Goal: Task Accomplishment & Management: Use online tool/utility

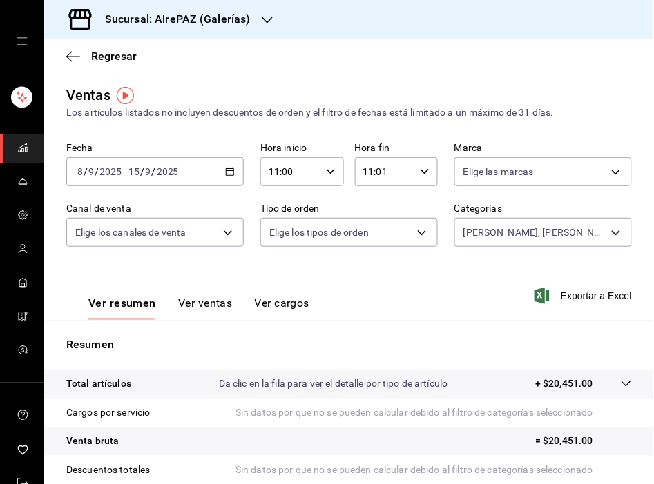
click at [271, 21] on div "Sucursal: AirePAZ (Galerías)" at bounding box center [166, 19] width 223 height 39
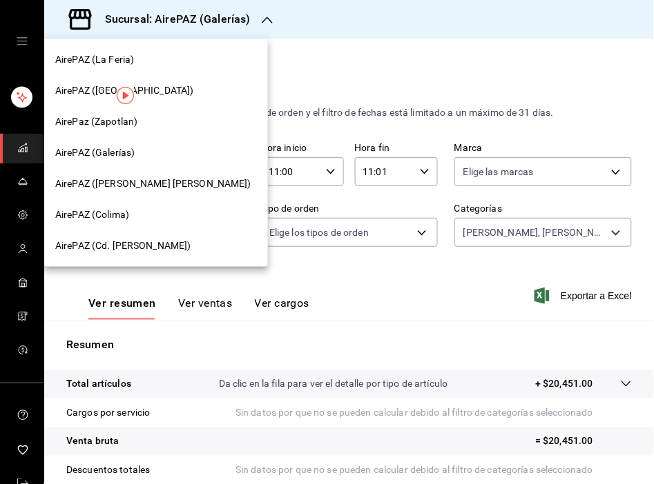
click at [85, 86] on span "AirePAZ ([GEOGRAPHIC_DATA])" at bounding box center [124, 91] width 139 height 14
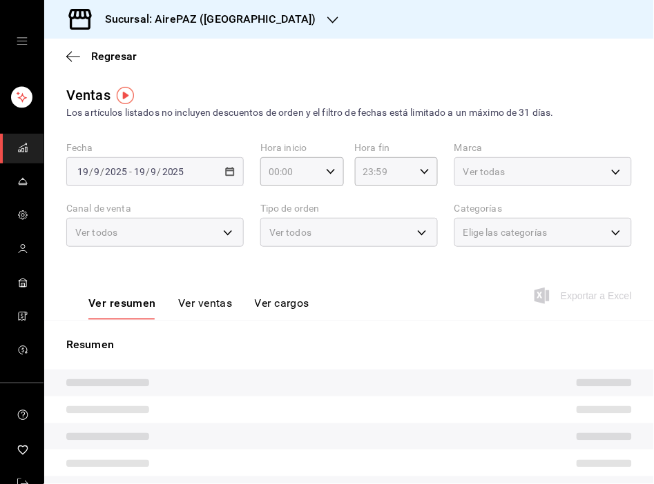
type input "11:00"
type input "11:01"
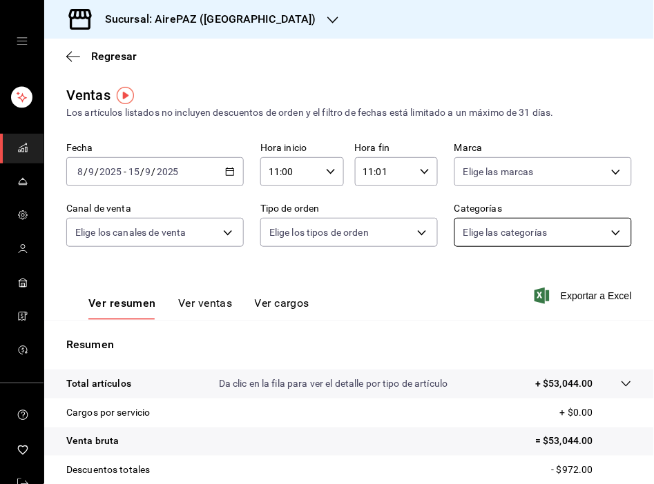
click at [601, 235] on body "Sucursal: AirePAZ (Chapalita) Regresar Ventas Los artículos listados no incluye…" at bounding box center [327, 242] width 654 height 484
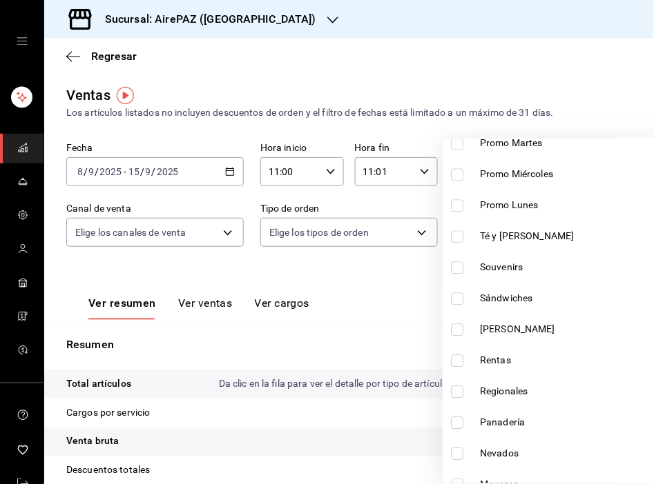
scroll to position [556, 0]
click at [457, 329] on input "checkbox" at bounding box center [457, 330] width 12 height 12
checkbox input "true"
type input "8ab2d90e-14af-49ef-8c3d-3196ba401a80"
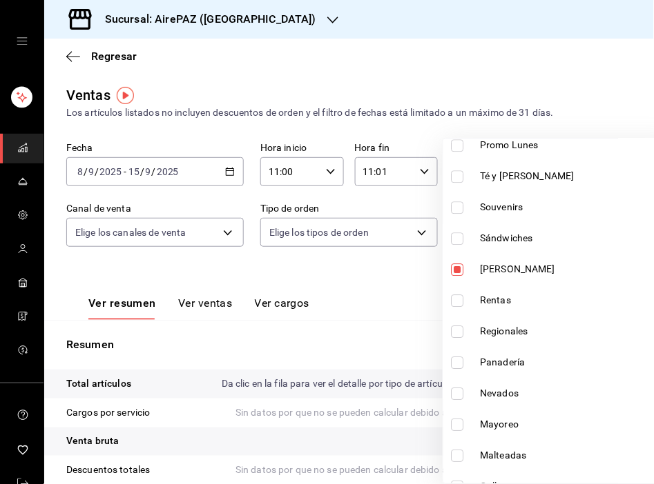
scroll to position [618, 0]
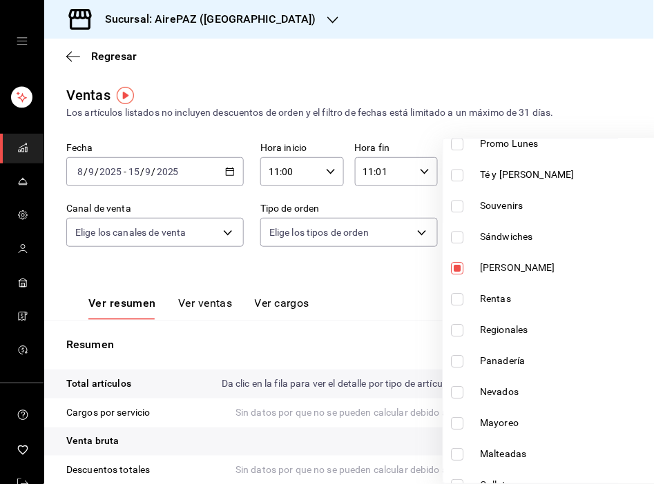
click at [462, 360] on input "checkbox" at bounding box center [457, 361] width 12 height 12
checkbox input "true"
type input "8ab2d90e-14af-49ef-8c3d-3196ba401a80,3f6590eb-abac-4626-ab48-cebe6170b654"
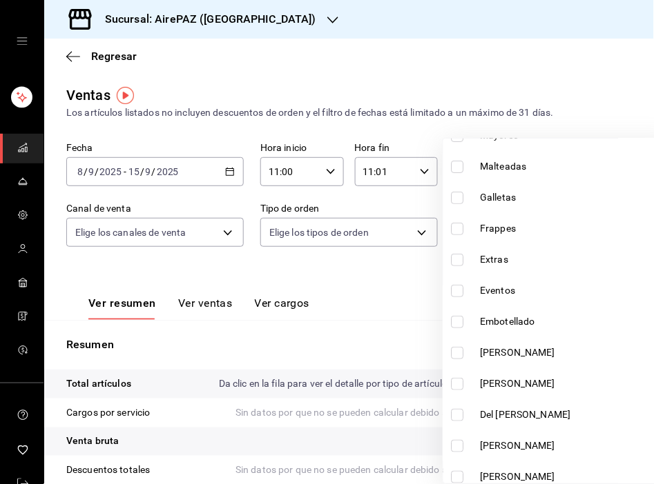
scroll to position [907, 0]
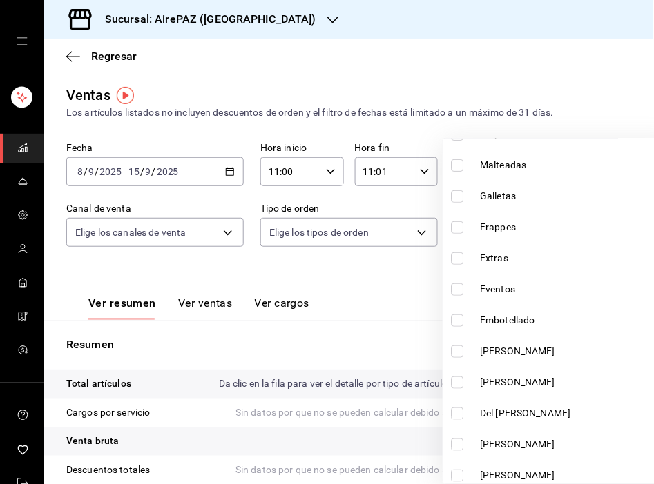
click at [461, 350] on input "checkbox" at bounding box center [457, 352] width 12 height 12
checkbox input "true"
type input "8ab2d90e-14af-49ef-8c3d-3196ba401a80,3f6590eb-abac-4626-ab48-cebe6170b654,2798c…"
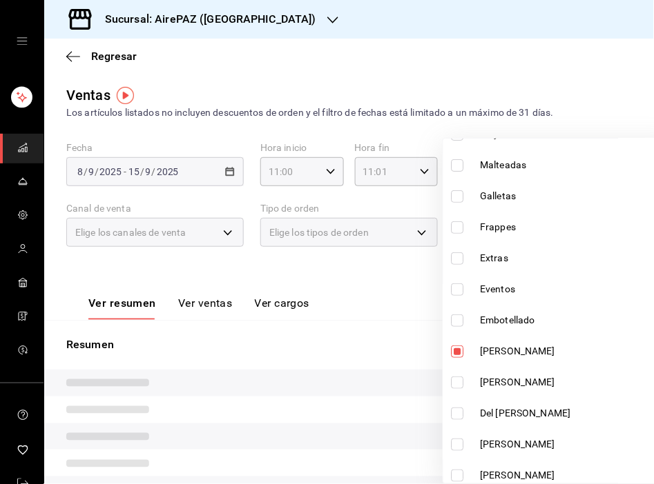
click at [456, 378] on input "checkbox" at bounding box center [457, 383] width 12 height 12
checkbox input "true"
type input "8ab2d90e-14af-49ef-8c3d-3196ba401a80,3f6590eb-abac-4626-ab48-cebe6170b654,2798c…"
click at [458, 412] on input "checkbox" at bounding box center [457, 414] width 12 height 12
checkbox input "true"
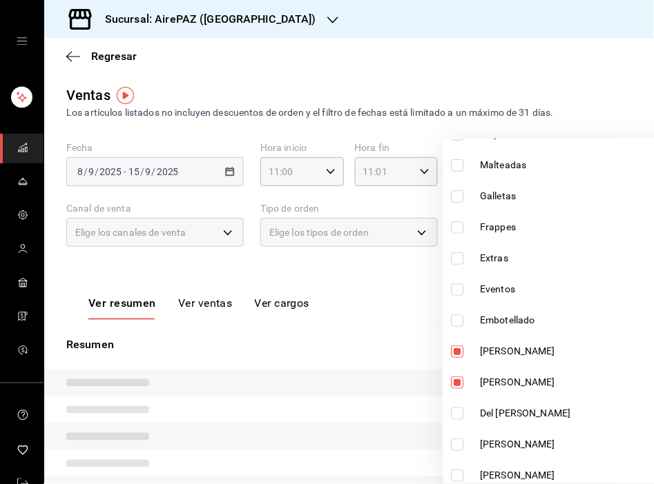
type input "8ab2d90e-14af-49ef-8c3d-3196ba401a80,3f6590eb-abac-4626-ab48-cebe6170b654,2798c…"
click at [458, 444] on input "checkbox" at bounding box center [457, 445] width 12 height 12
checkbox input "true"
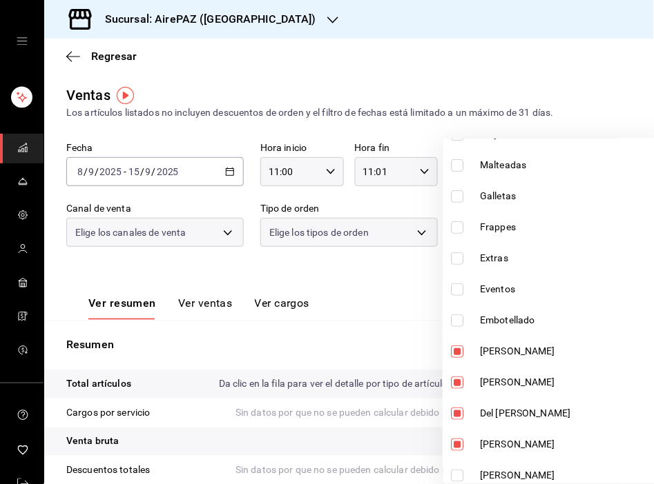
type input "8ab2d90e-14af-49ef-8c3d-3196ba401a80,3f6590eb-abac-4626-ab48-cebe6170b654,2798c…"
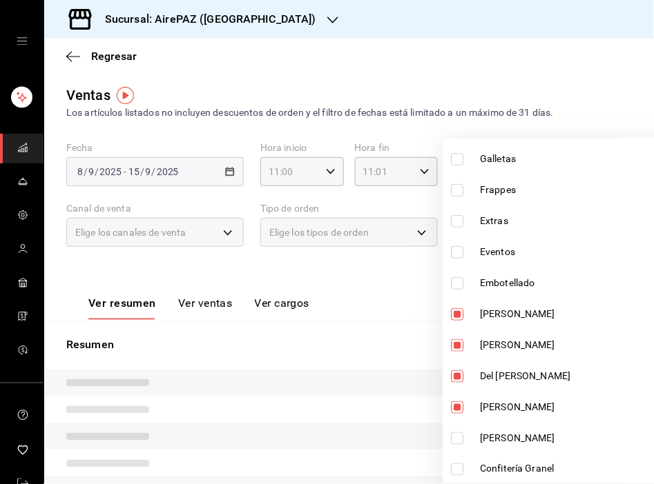
scroll to position [997, 0]
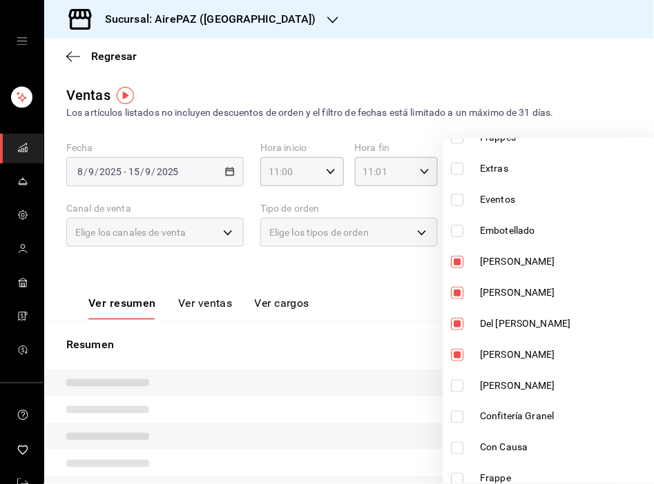
click at [457, 383] on input "checkbox" at bounding box center [457, 386] width 12 height 12
checkbox input "true"
type input "8ab2d90e-14af-49ef-8c3d-3196ba401a80,3f6590eb-abac-4626-ab48-cebe6170b654,2798c…"
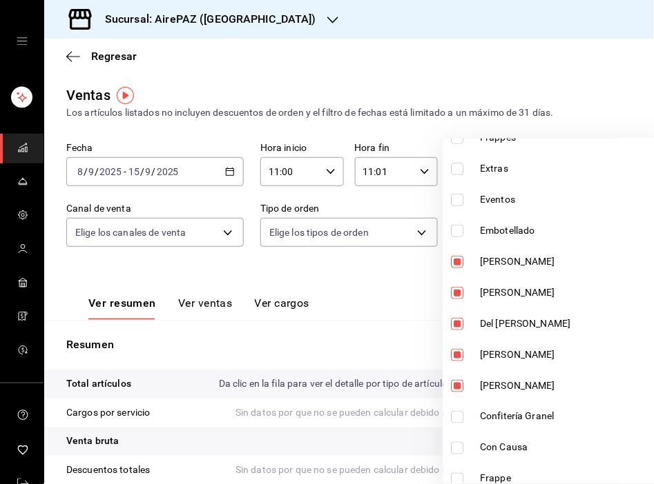
click at [460, 411] on input "checkbox" at bounding box center [457, 417] width 12 height 12
checkbox input "true"
type input "8ab2d90e-14af-49ef-8c3d-3196ba401a80,3f6590eb-abac-4626-ab48-cebe6170b654,2798c…"
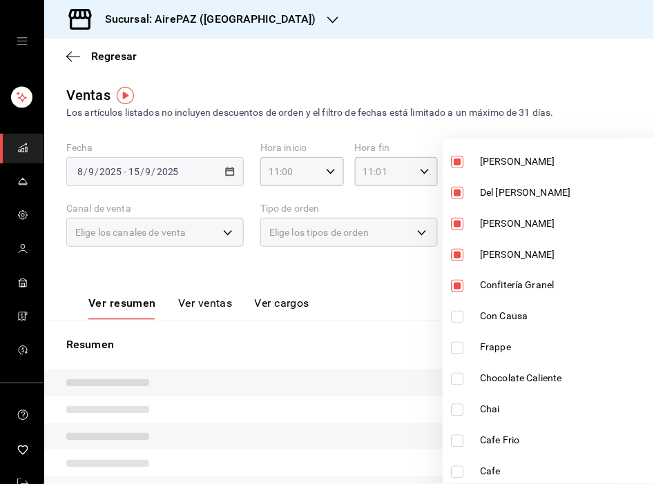
scroll to position [1148, 0]
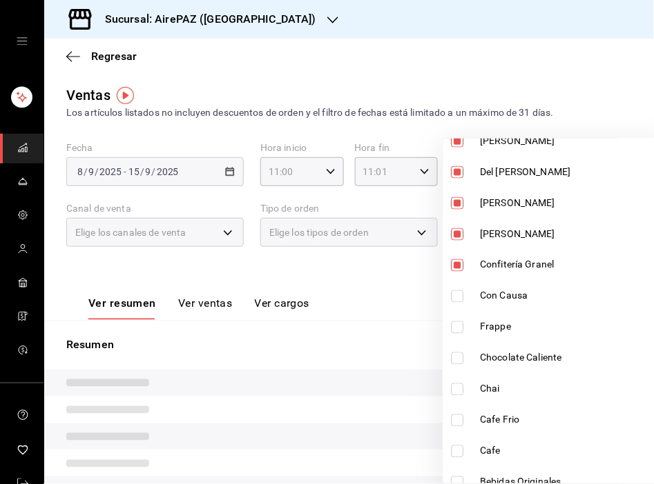
click at [461, 357] on input "checkbox" at bounding box center [457, 359] width 12 height 12
checkbox input "true"
type input "8ab2d90e-14af-49ef-8c3d-3196ba401a80,3f6590eb-abac-4626-ab48-cebe6170b654,2798c…"
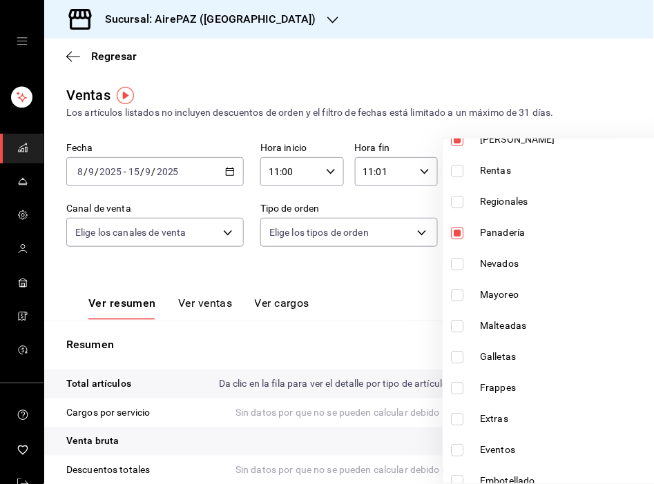
scroll to position [749, 0]
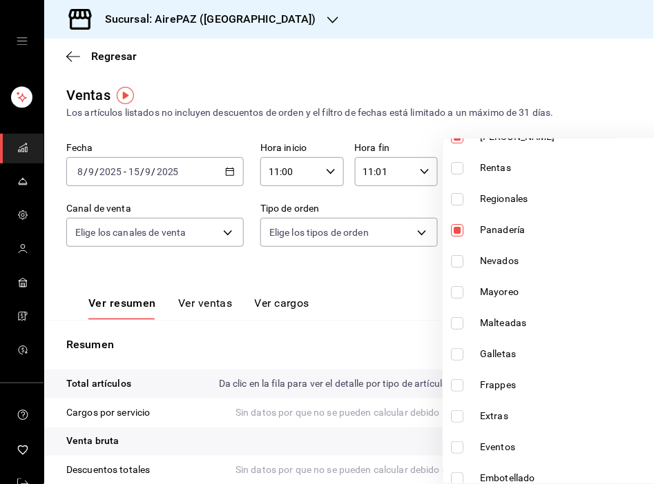
click at [459, 353] on input "checkbox" at bounding box center [457, 355] width 12 height 12
checkbox input "true"
type input "8ab2d90e-14af-49ef-8c3d-3196ba401a80,3f6590eb-abac-4626-ab48-cebe6170b654,2798c…"
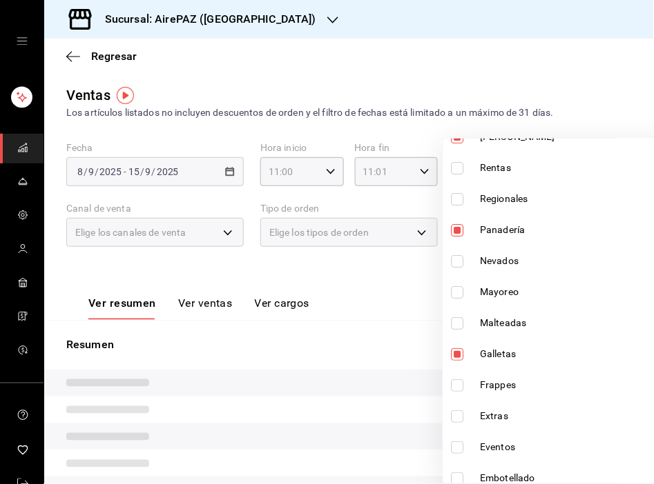
click at [443, 70] on div at bounding box center [327, 242] width 654 height 484
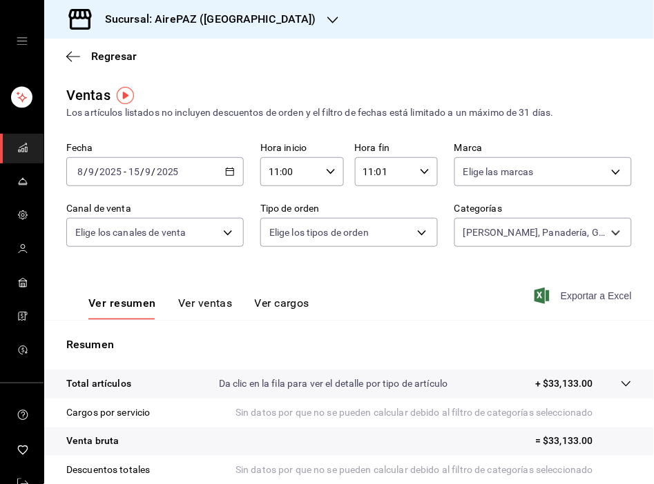
click at [580, 300] on span "Exportar a Excel" at bounding box center [584, 296] width 95 height 17
click at [250, 91] on div "Ventas Los artículos listados no incluyen descuentos de orden y el filtro de fe…" at bounding box center [348, 102] width 565 height 35
click at [160, 86] on div "Ventas Los artículos listados no incluyen descuentos de orden y el filtro de fe…" at bounding box center [348, 102] width 565 height 35
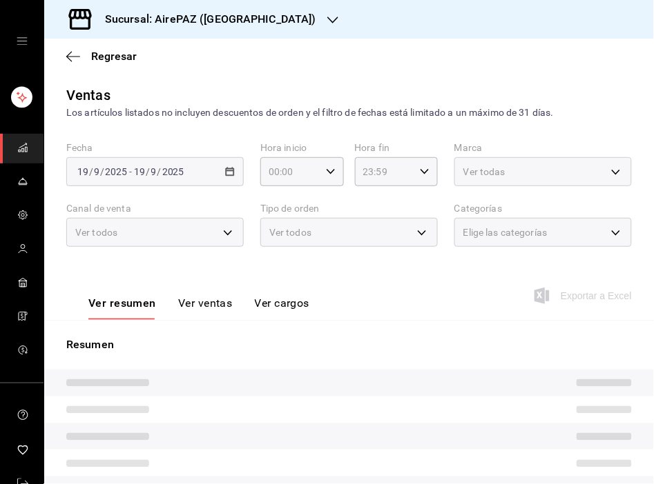
type input "11:00"
type input "11:01"
type input "8ab2d90e-14af-49ef-8c3d-3196ba401a80,3f6590eb-abac-4626-ab48-cebe6170b654,2798c…"
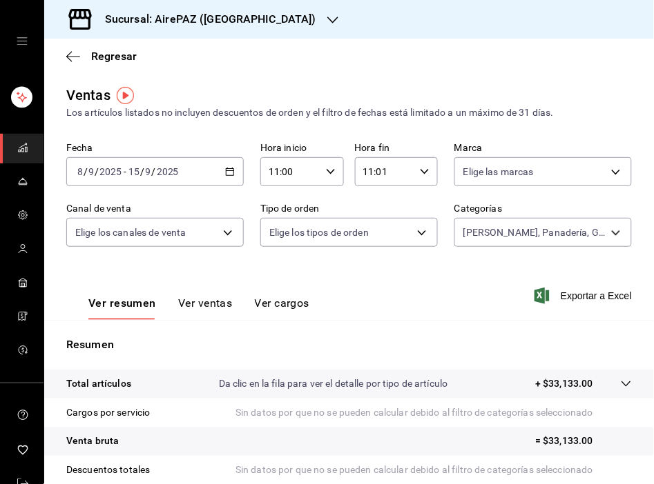
click at [327, 17] on icon "button" at bounding box center [332, 20] width 11 height 7
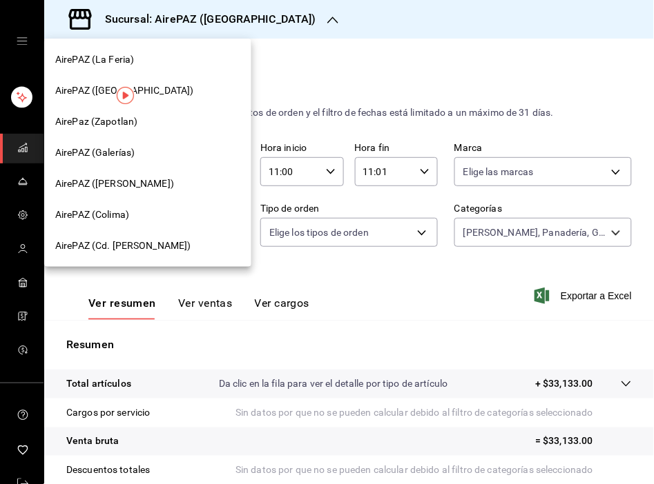
click at [80, 87] on span "AirePAZ ([GEOGRAPHIC_DATA])" at bounding box center [124, 91] width 139 height 14
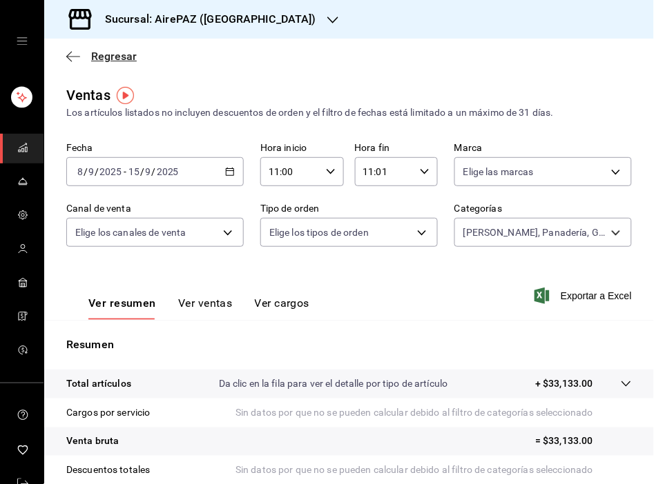
click at [110, 57] on span "Regresar" at bounding box center [114, 56] width 46 height 13
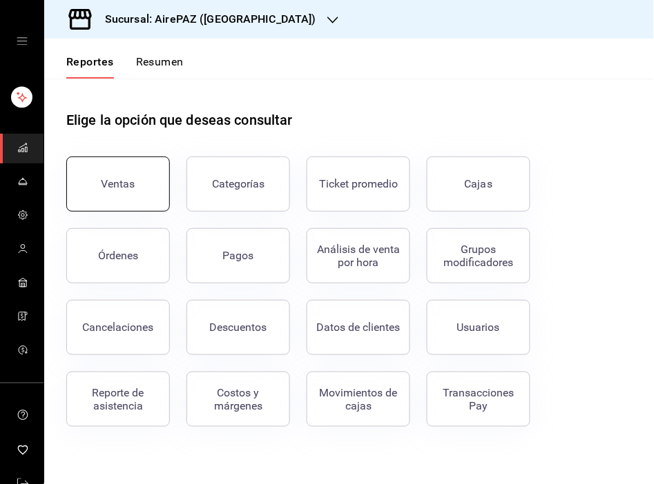
click at [99, 178] on button "Ventas" at bounding box center [118, 184] width 104 height 55
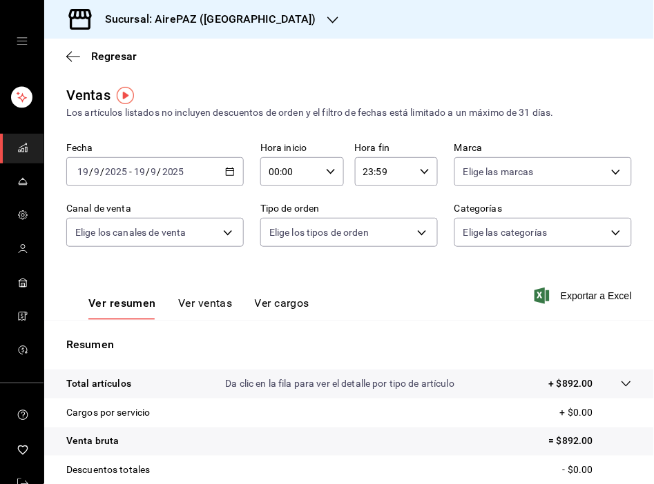
click at [225, 168] on icon "button" at bounding box center [230, 172] width 10 height 10
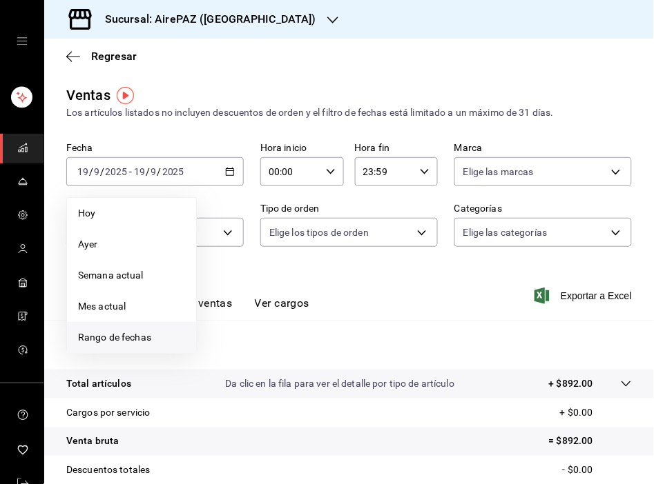
click at [128, 338] on span "Rango de fechas" at bounding box center [131, 338] width 107 height 14
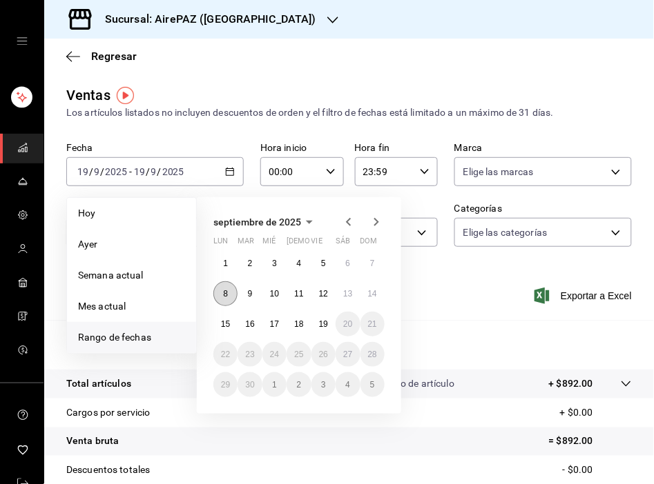
click at [224, 292] on abbr "8" at bounding box center [225, 294] width 5 height 10
click at [224, 323] on abbr "15" at bounding box center [225, 325] width 9 height 10
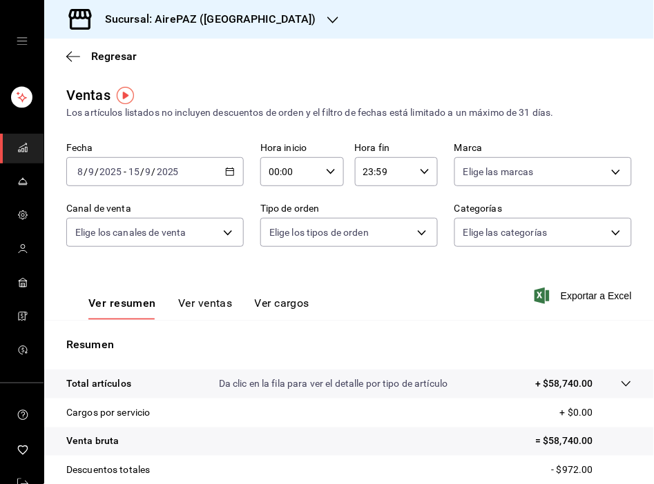
click at [327, 175] on icon "button" at bounding box center [331, 172] width 10 height 10
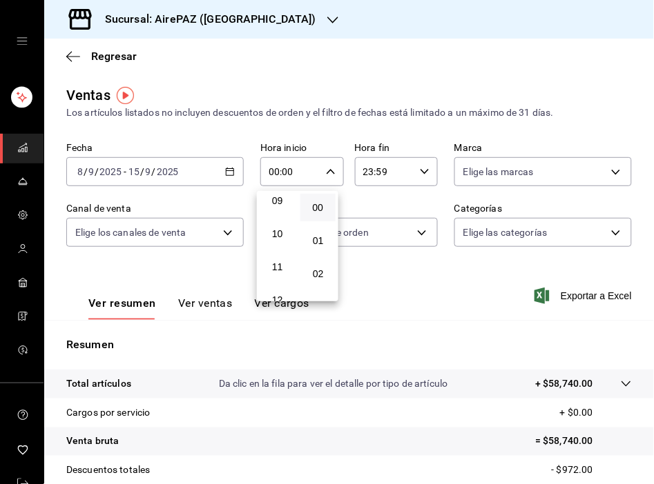
scroll to position [308, 0]
click at [278, 259] on span "11" at bounding box center [277, 263] width 19 height 11
type input "11:00"
click at [421, 173] on div at bounding box center [327, 242] width 654 height 484
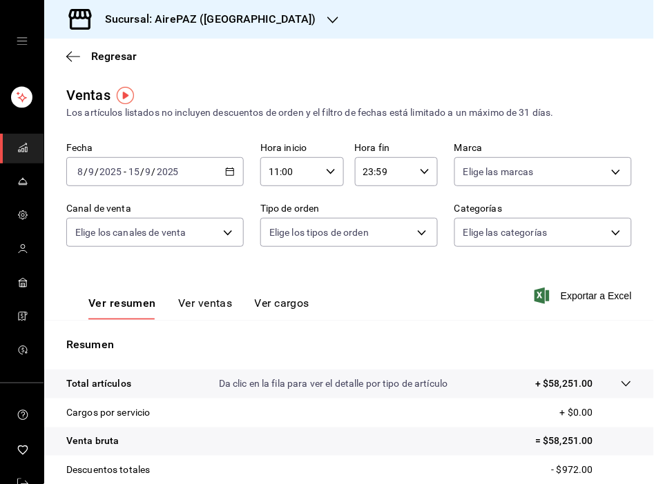
click at [420, 173] on \(Stroke\) "button" at bounding box center [424, 171] width 8 height 5
click at [367, 264] on span "11" at bounding box center [369, 267] width 19 height 11
click at [408, 237] on span "01" at bounding box center [409, 240] width 19 height 11
type input "11:01"
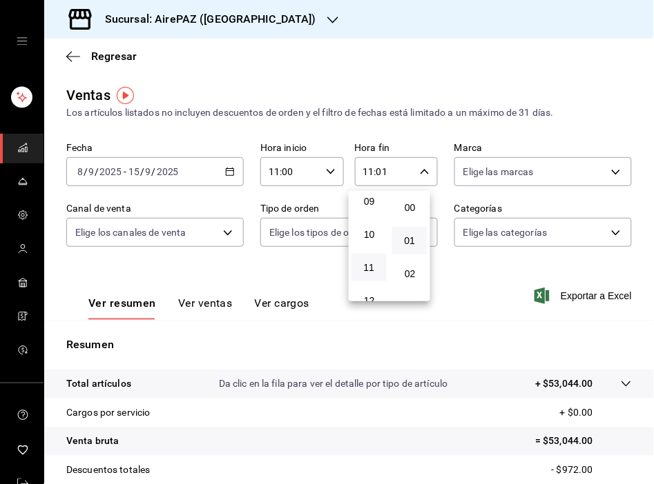
click at [485, 83] on div at bounding box center [327, 242] width 654 height 484
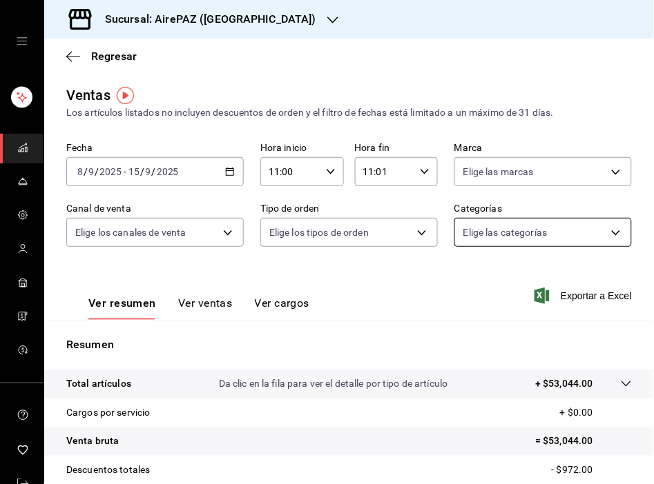
click at [603, 237] on body "Sucursal: AirePAZ (Chapalita) Regresar Ventas Los artículos listados no incluye…" at bounding box center [327, 242] width 654 height 484
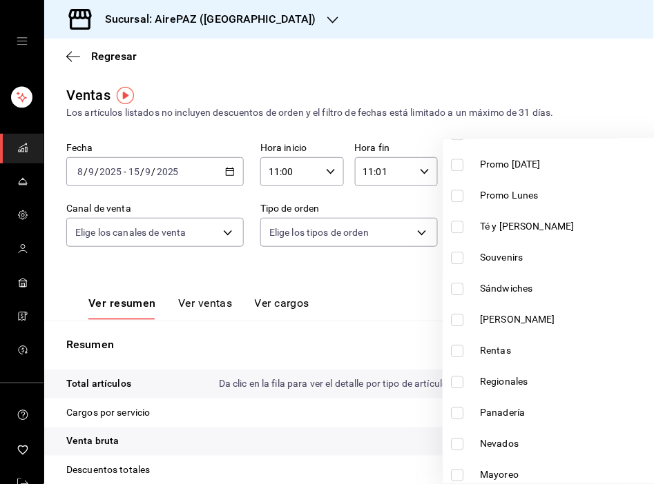
scroll to position [571, 0]
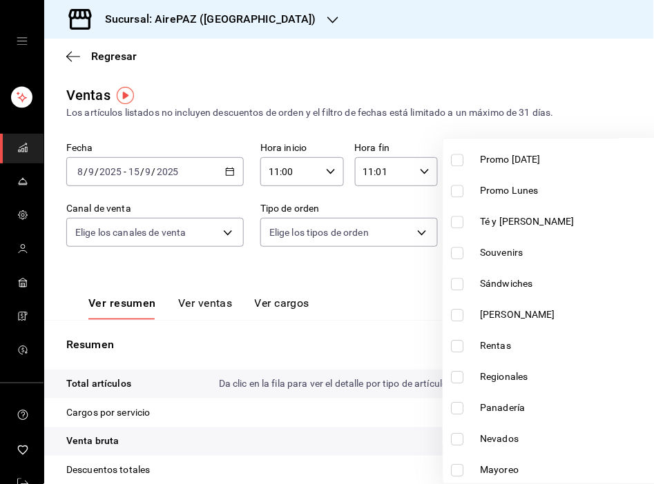
click at [453, 312] on input "checkbox" at bounding box center [457, 315] width 12 height 12
checkbox input "true"
type input "8ab2d90e-14af-49ef-8c3d-3196ba401a80"
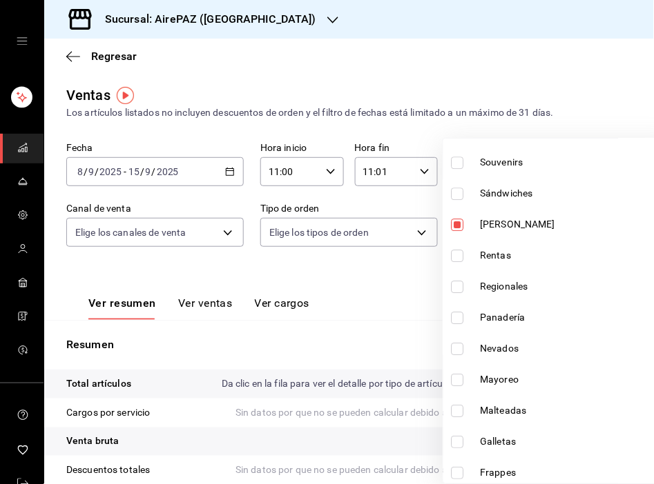
scroll to position [667, 0]
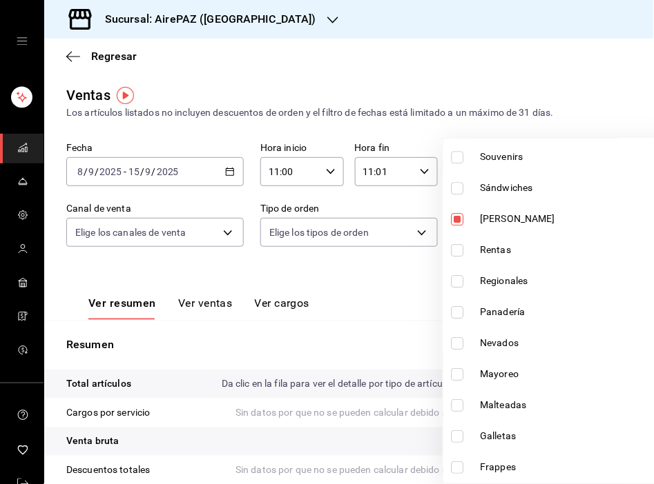
click at [456, 311] on input "checkbox" at bounding box center [457, 312] width 12 height 12
checkbox input "true"
type input "8ab2d90e-14af-49ef-8c3d-3196ba401a80,3f6590eb-abac-4626-ab48-cebe6170b654"
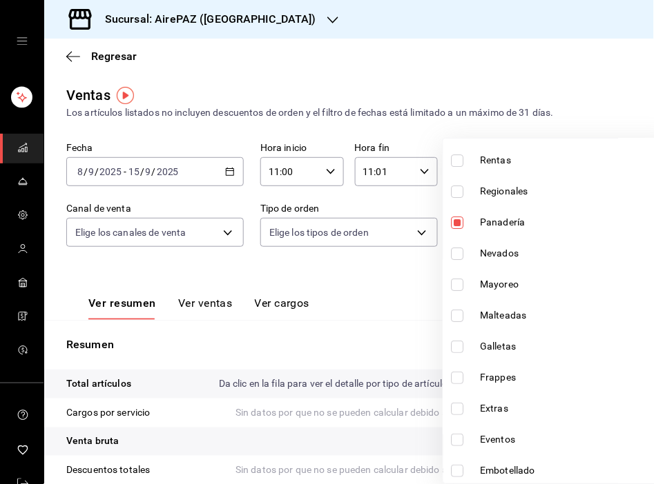
scroll to position [761, 0]
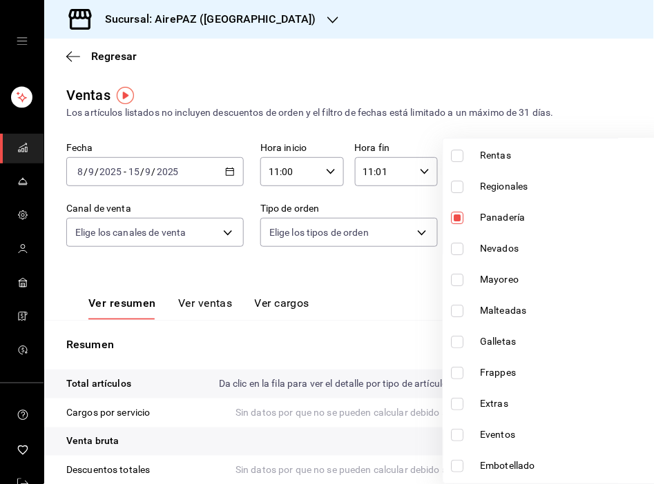
click at [459, 344] on input "checkbox" at bounding box center [457, 342] width 12 height 12
checkbox input "true"
type input "8ab2d90e-14af-49ef-8c3d-3196ba401a80,3f6590eb-abac-4626-ab48-cebe6170b654,d9e79…"
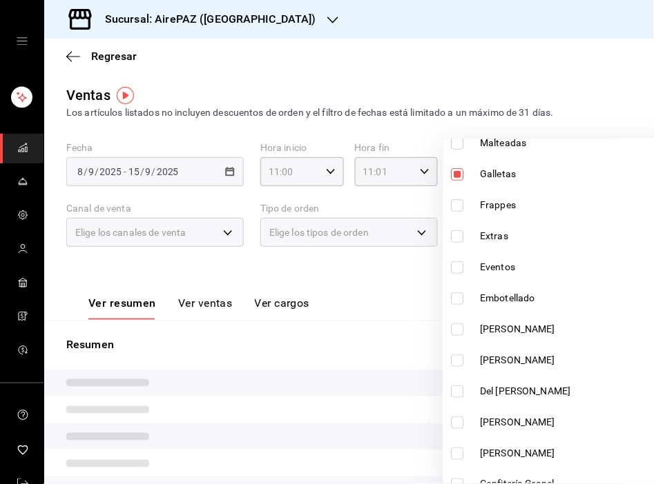
scroll to position [956, 0]
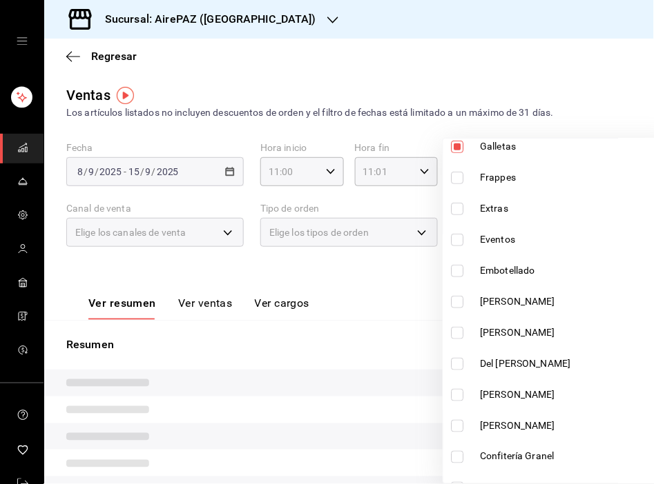
click at [460, 299] on input "checkbox" at bounding box center [457, 302] width 12 height 12
checkbox input "true"
type input "8ab2d90e-14af-49ef-8c3d-3196ba401a80,3f6590eb-abac-4626-ab48-cebe6170b654,d9e79…"
click at [460, 333] on input "checkbox" at bounding box center [457, 333] width 12 height 12
checkbox input "true"
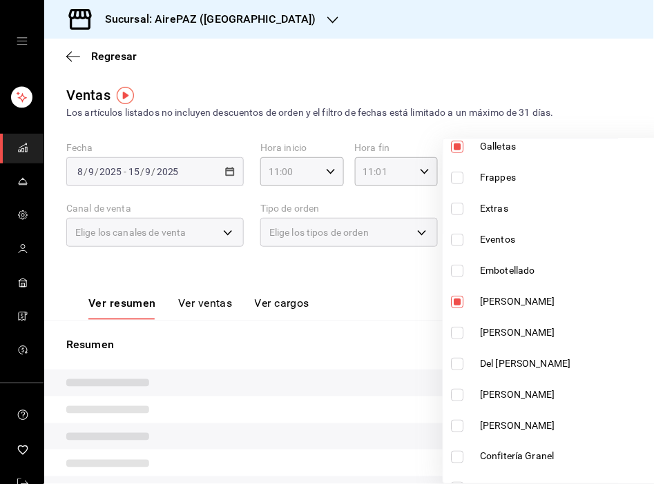
type input "8ab2d90e-14af-49ef-8c3d-3196ba401a80,3f6590eb-abac-4626-ab48-cebe6170b654,d9e79…"
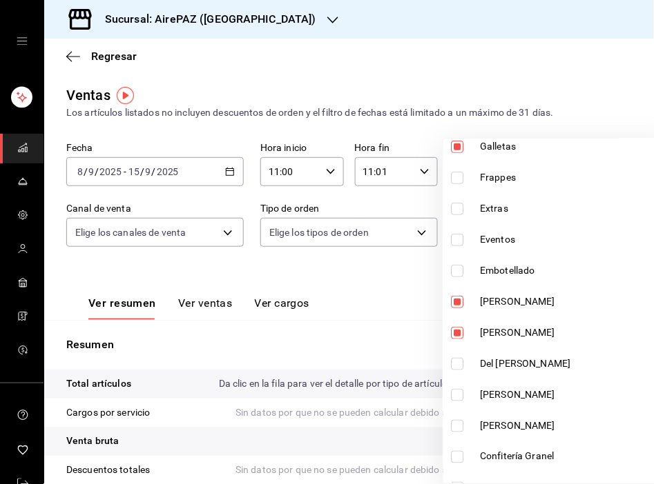
click at [460, 364] on input "checkbox" at bounding box center [457, 364] width 12 height 12
checkbox input "true"
type input "8ab2d90e-14af-49ef-8c3d-3196ba401a80,3f6590eb-abac-4626-ab48-cebe6170b654,d9e79…"
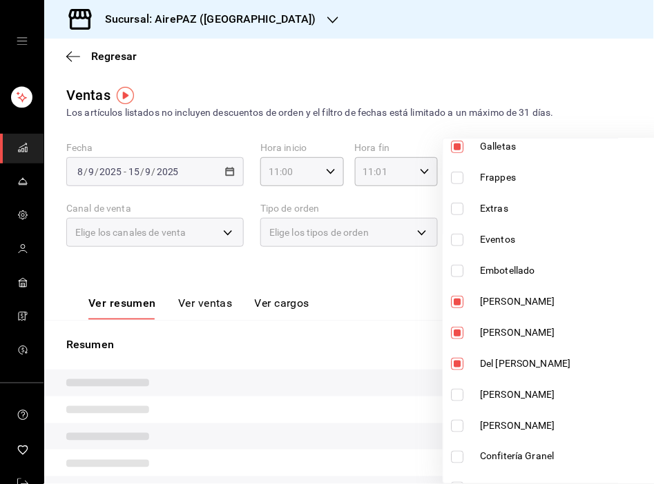
click at [459, 391] on input "checkbox" at bounding box center [457, 395] width 12 height 12
checkbox input "true"
type input "8ab2d90e-14af-49ef-8c3d-3196ba401a80,3f6590eb-abac-4626-ab48-cebe6170b654,d9e79…"
click at [459, 420] on input "checkbox" at bounding box center [457, 426] width 12 height 12
checkbox input "true"
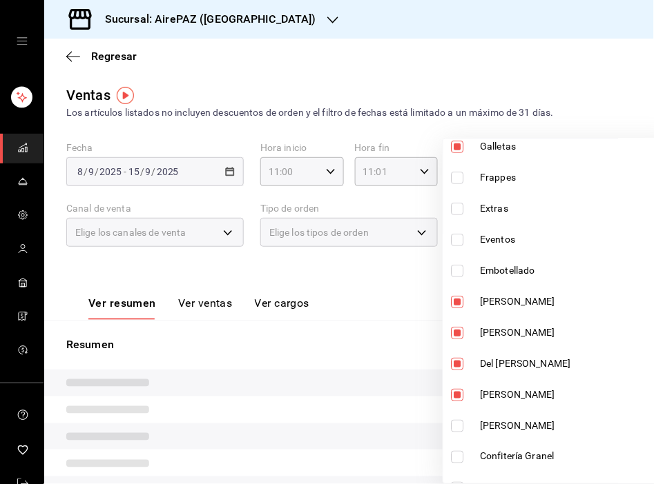
type input "8ab2d90e-14af-49ef-8c3d-3196ba401a80,3f6590eb-abac-4626-ab48-cebe6170b654,d9e79…"
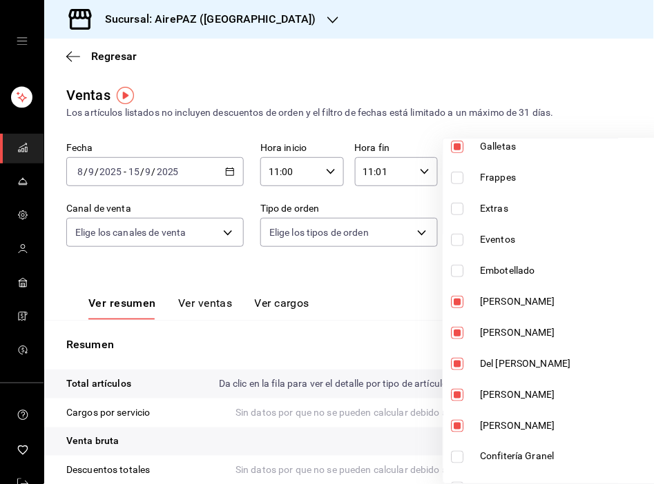
click at [458, 451] on input "checkbox" at bounding box center [457, 457] width 12 height 12
checkbox input "true"
type input "8ab2d90e-14af-49ef-8c3d-3196ba401a80,3f6590eb-abac-4626-ab48-cebe6170b654,d9e79…"
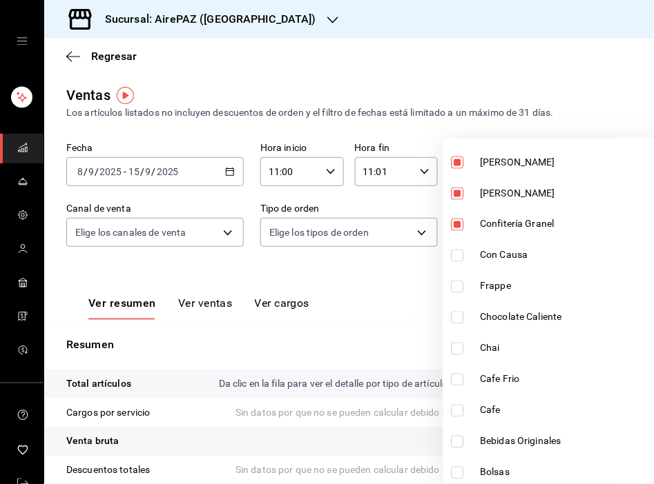
scroll to position [1192, 0]
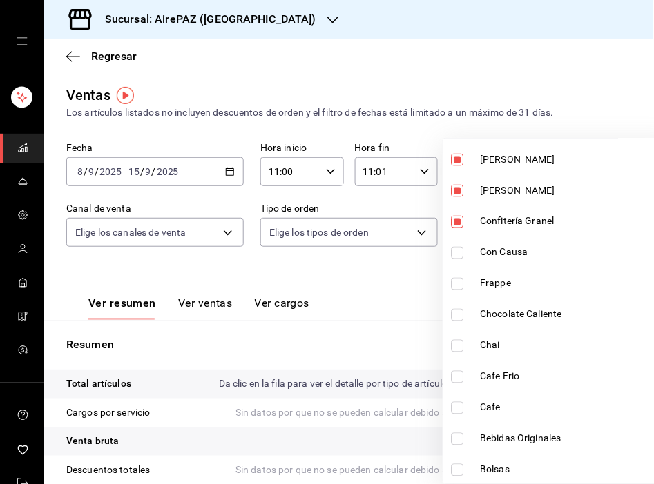
click at [444, 72] on div at bounding box center [327, 242] width 654 height 484
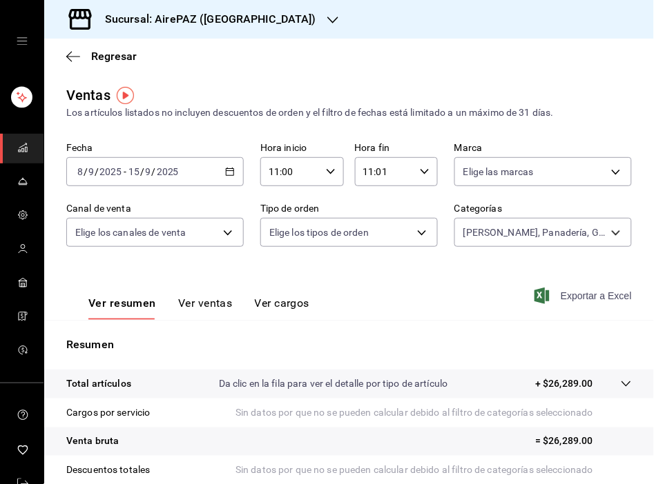
click at [584, 304] on span "Exportar a Excel" at bounding box center [584, 296] width 95 height 17
